Goal: Find contact information: Find contact information

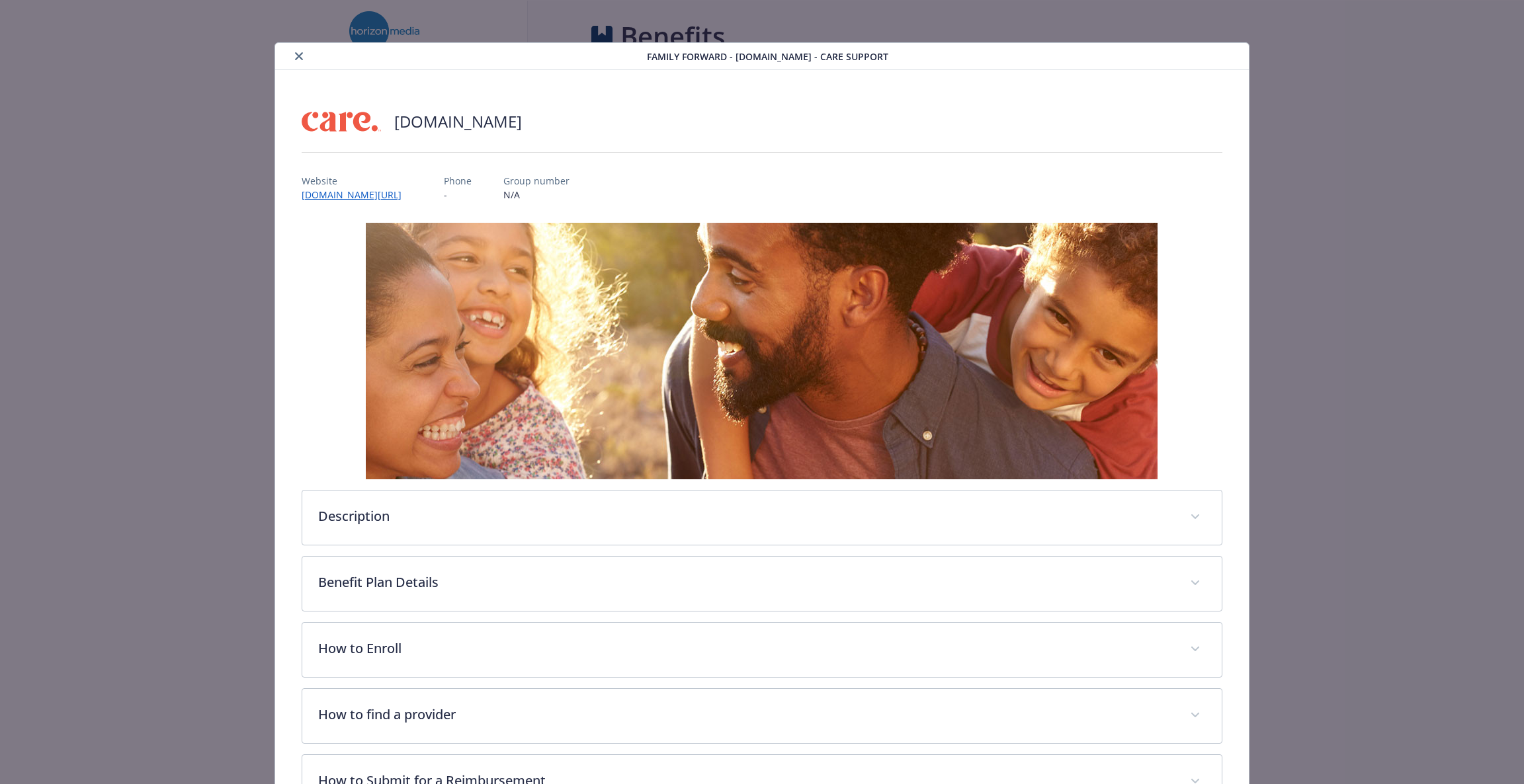
scroll to position [39, 0]
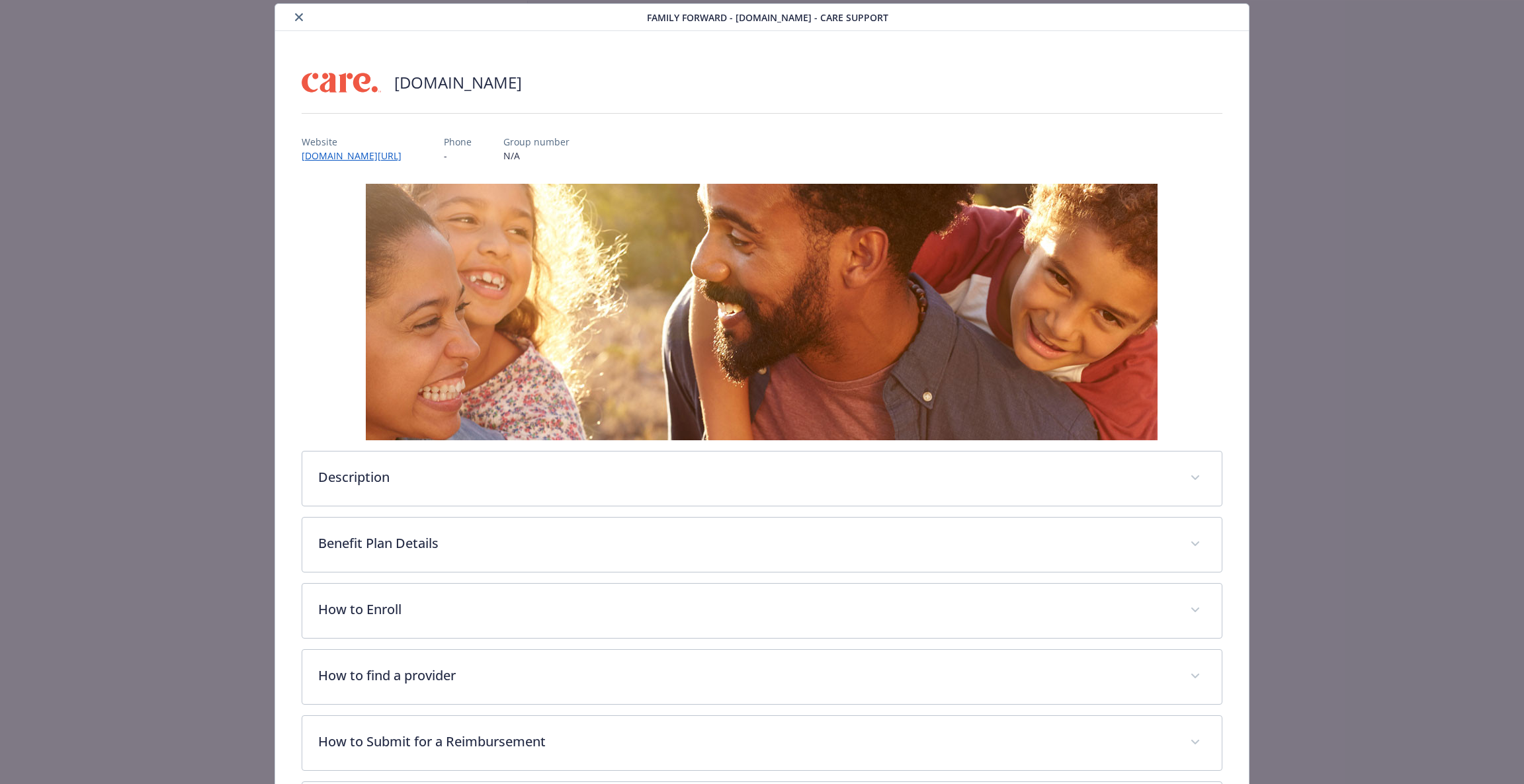
click at [291, 18] on button "close" at bounding box center [298, 17] width 16 height 16
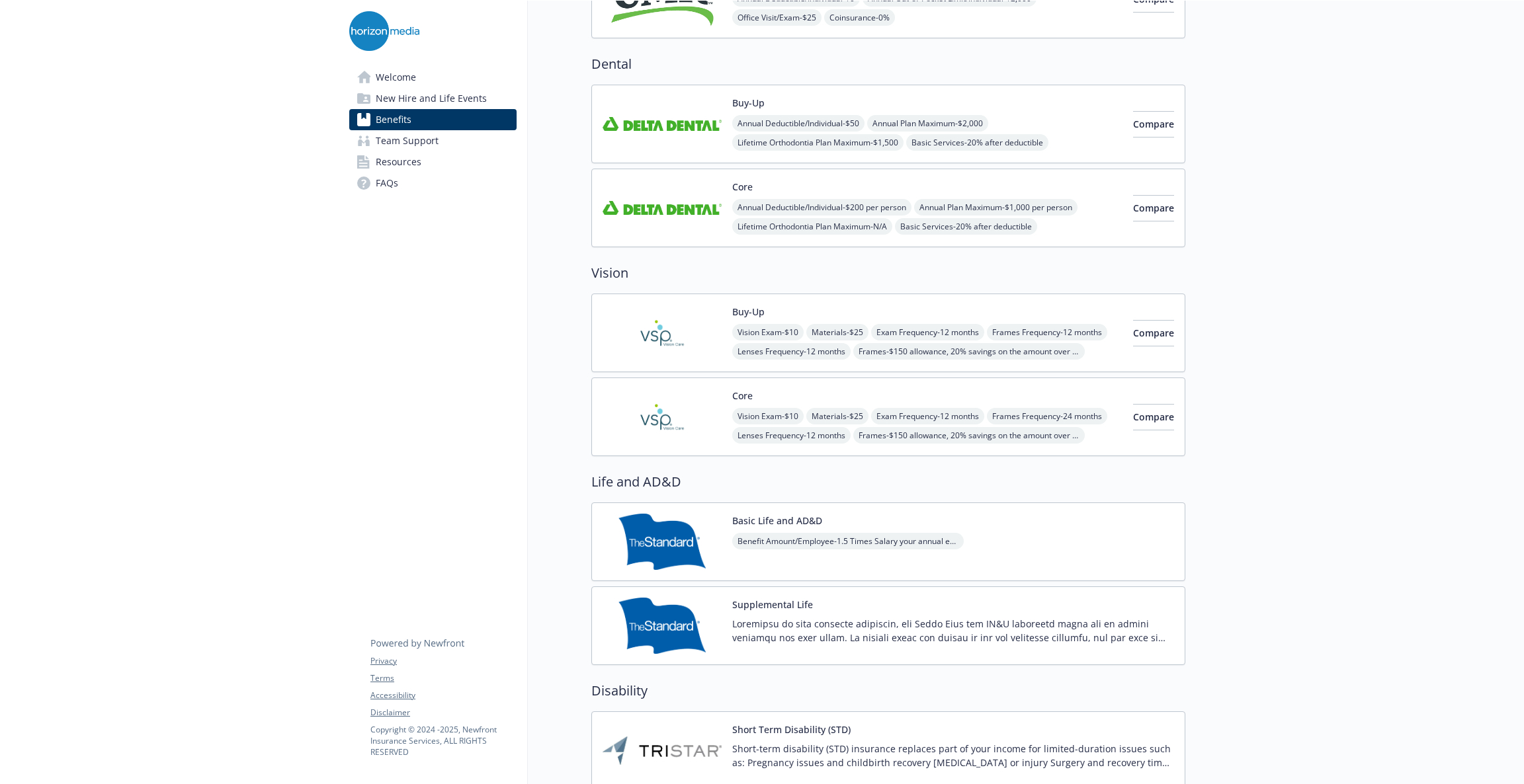
scroll to position [478, 0]
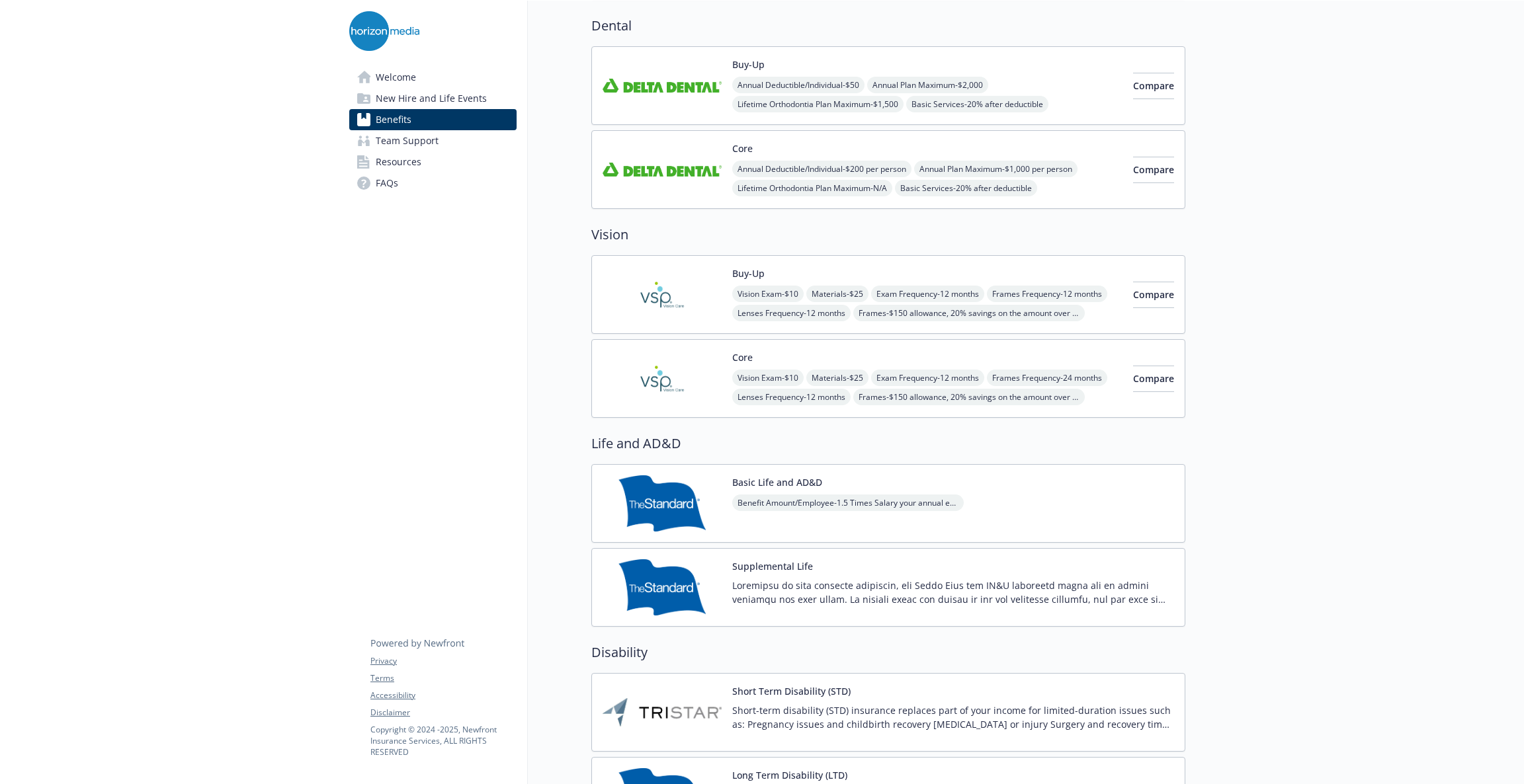
click at [692, 158] on img at bounding box center [661, 169] width 119 height 56
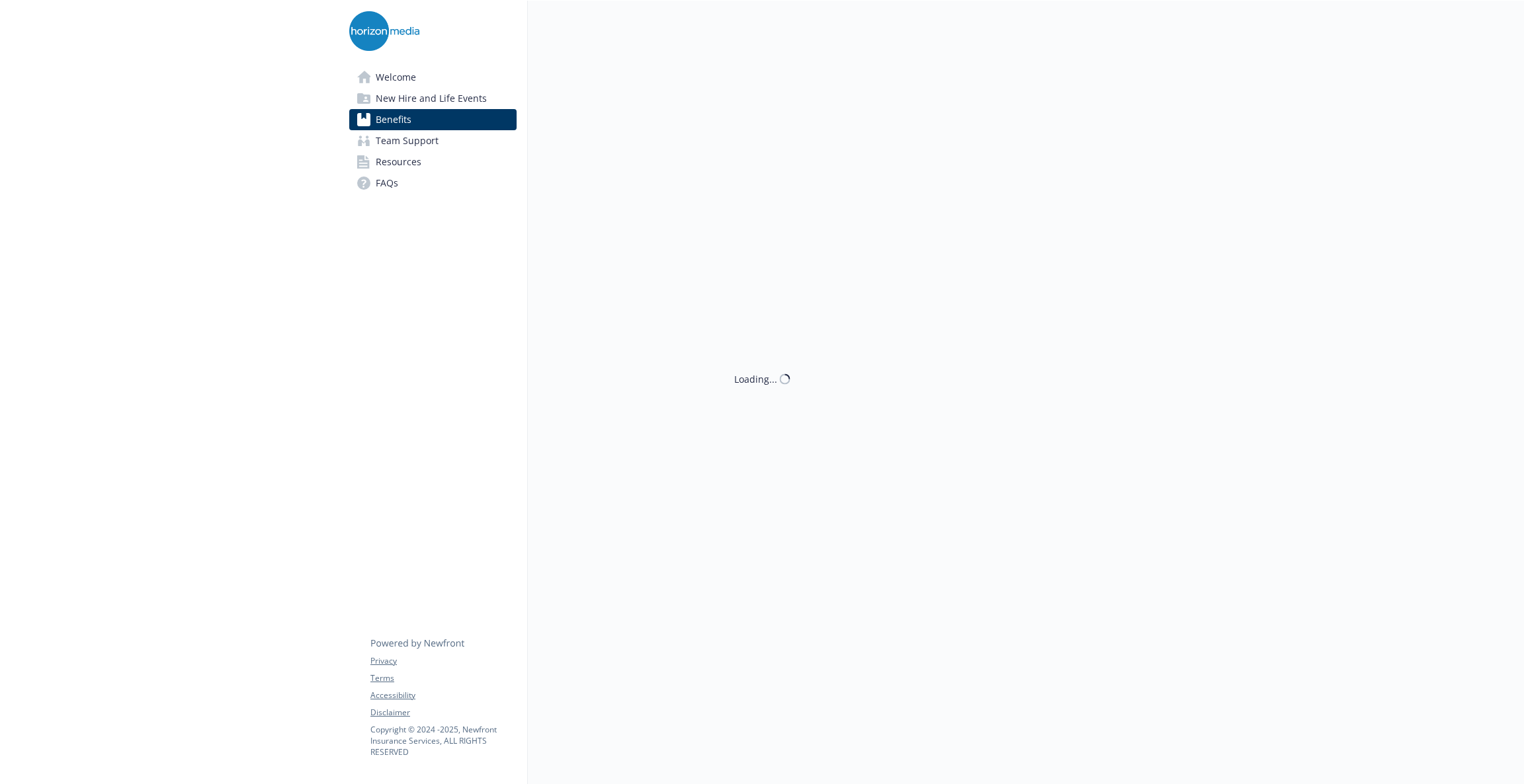
scroll to position [478, 0]
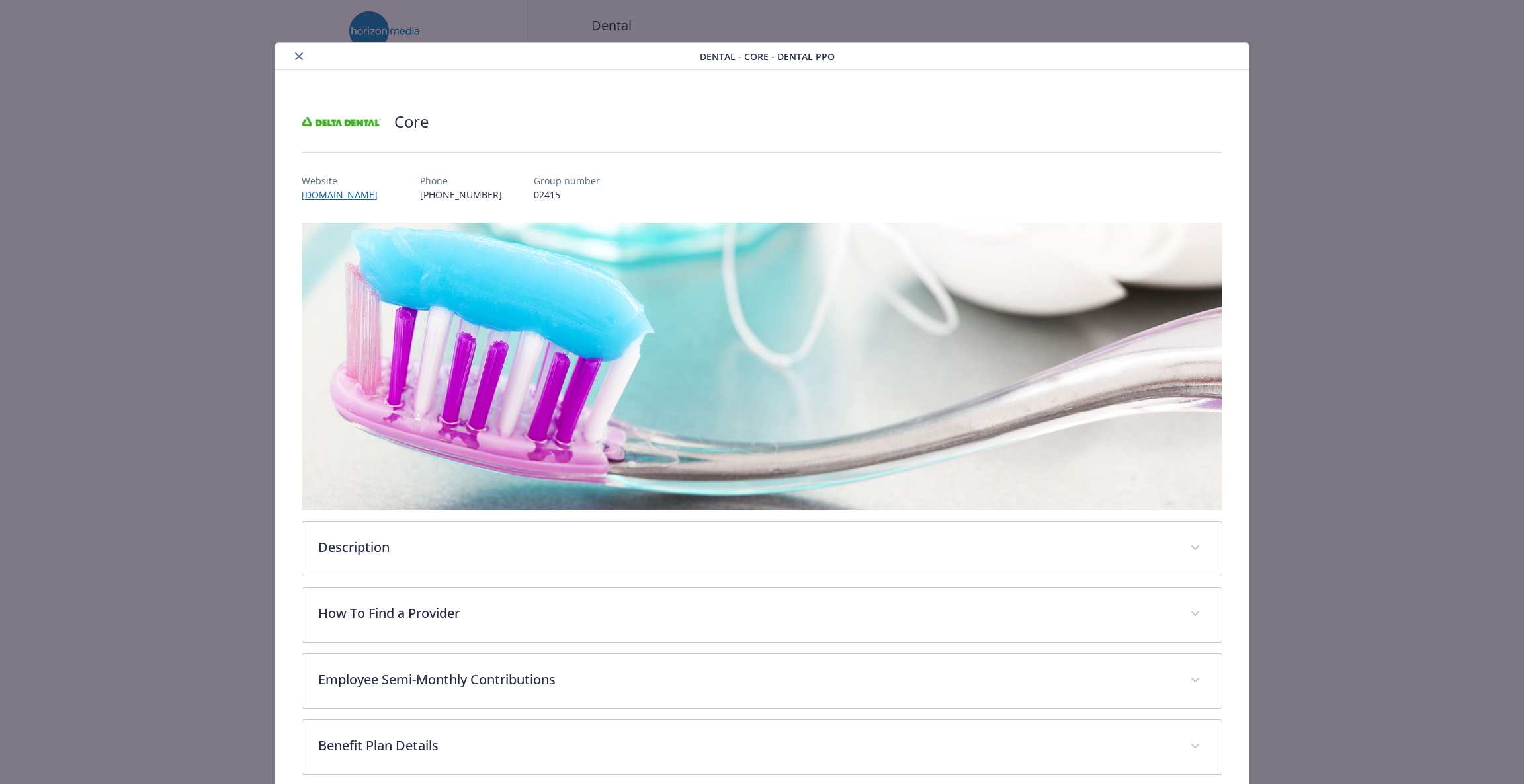
drag, startPoint x: 509, startPoint y: 190, endPoint x: 521, endPoint y: 200, distance: 15.6
click at [521, 200] on div "Website [DOMAIN_NAME] Phone [PHONE_NUMBER] Group number 02415" at bounding box center [762, 182] width 922 height 38
drag, startPoint x: 513, startPoint y: 197, endPoint x: 448, endPoint y: 193, distance: 65.1
click at [448, 193] on div "Website [DOMAIN_NAME] Phone [PHONE_NUMBER] Group number 02415" at bounding box center [762, 182] width 922 height 38
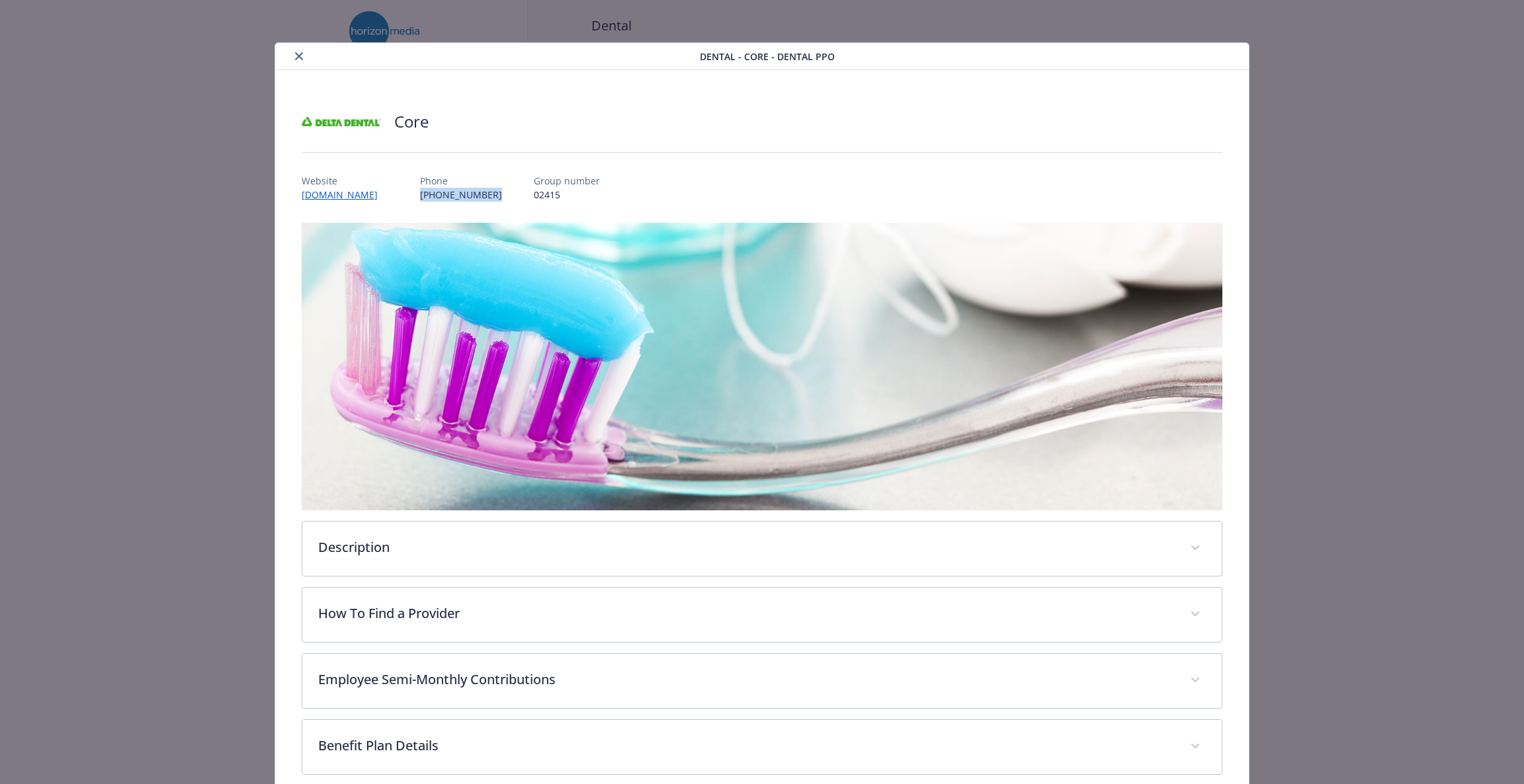
copy p "[PHONE_NUMBER]"
